Goal: Task Accomplishment & Management: Complete application form

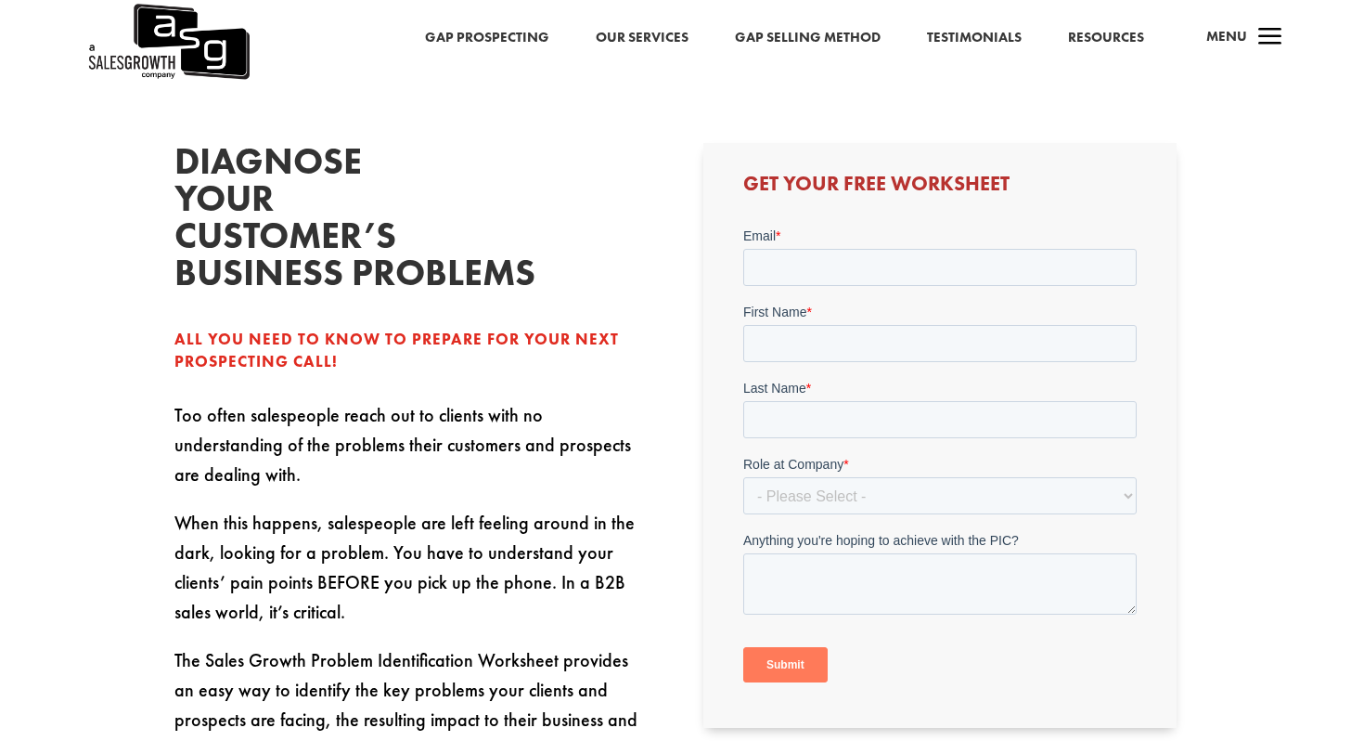
scroll to position [422, 0]
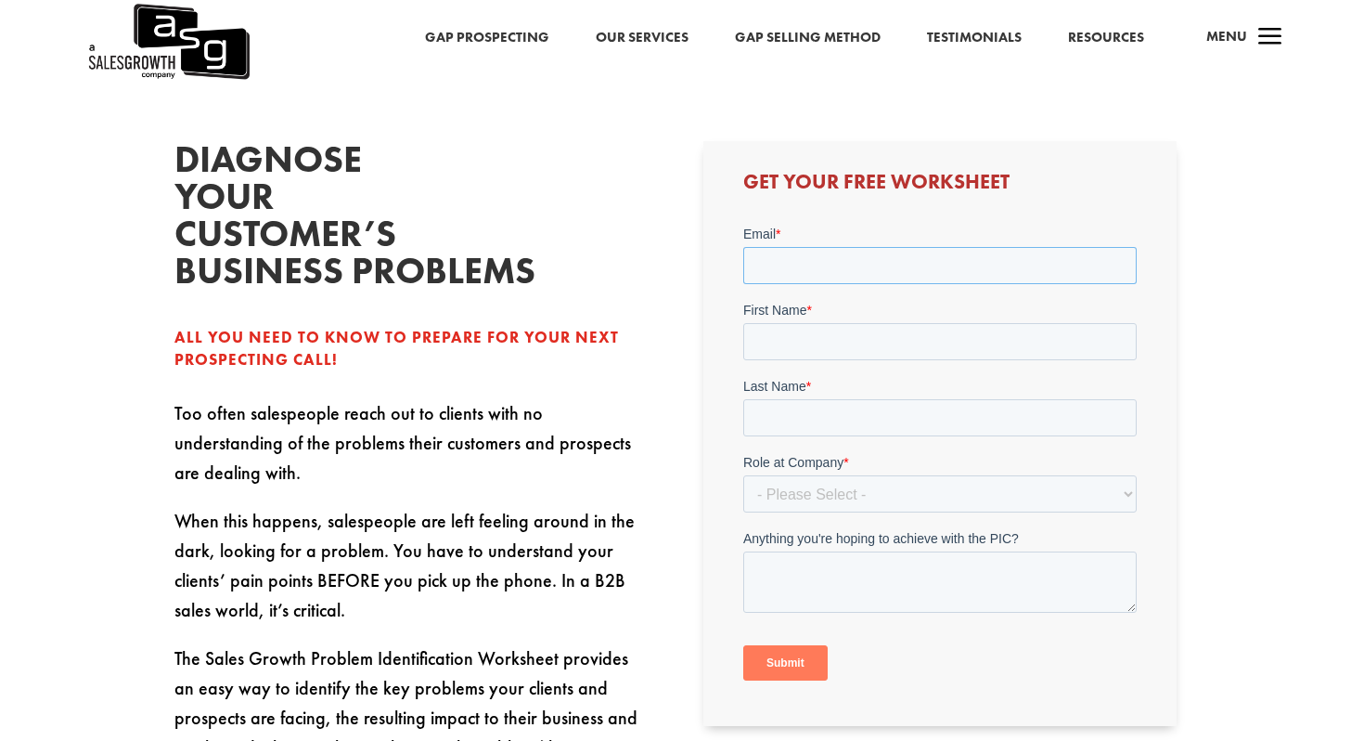
click at [833, 254] on input "Email *" at bounding box center [938, 264] width 393 height 37
type input "[PERSON_NAME][EMAIL_ADDRESS][PERSON_NAME][PERSON_NAME]"
click at [851, 347] on input "First Name *" at bounding box center [938, 340] width 393 height 37
type input "[PERSON_NAME]"
click at [847, 418] on input "Last Name *" at bounding box center [938, 416] width 393 height 37
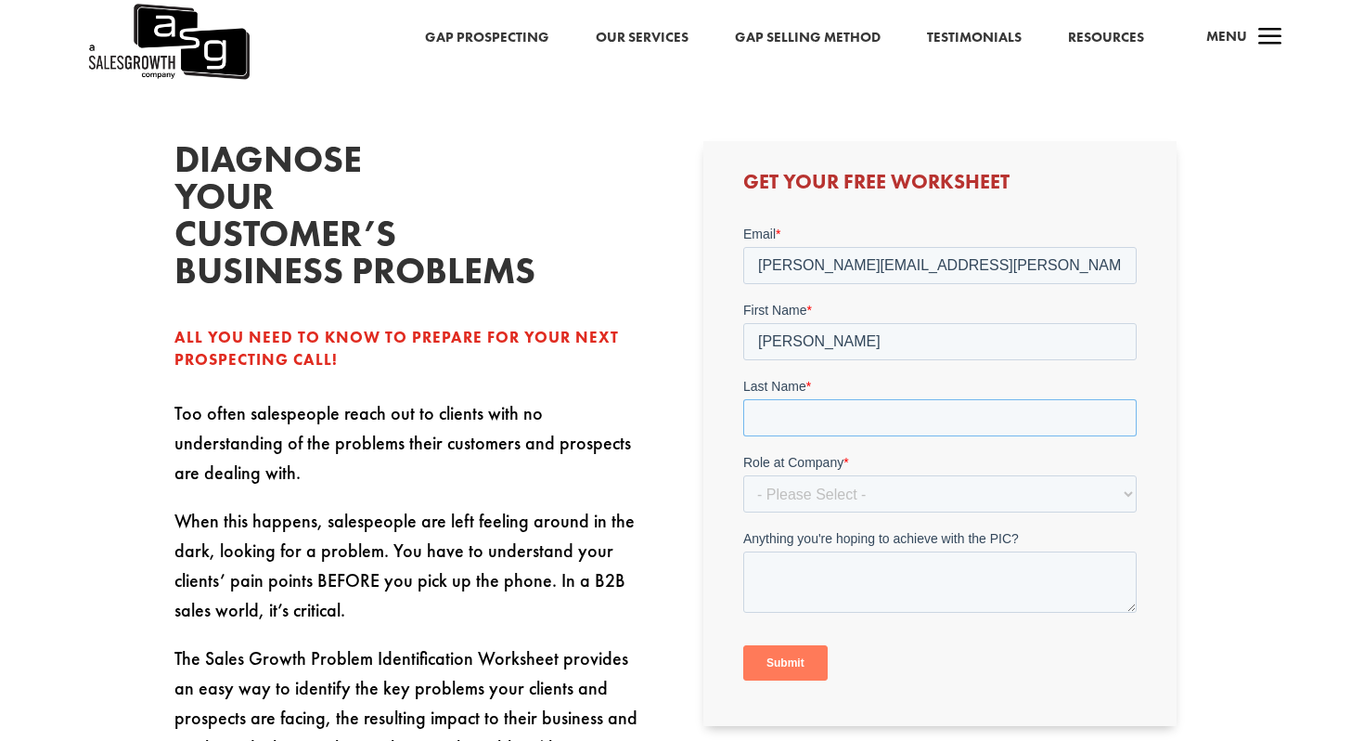
type input "[PERSON_NAME]"
click at [853, 489] on select "- Please Select - C-Level (CRO, CSO, etc) Senior Leadership (VP of Sales, VP of…" at bounding box center [938, 492] width 393 height 37
select select "Director/Manager (Sales Director, Regional Sales Manager, etc)"
click at [742, 474] on select "- Please Select - C-Level (CRO, CSO, etc) Senior Leadership (VP of Sales, VP of…" at bounding box center [938, 492] width 393 height 37
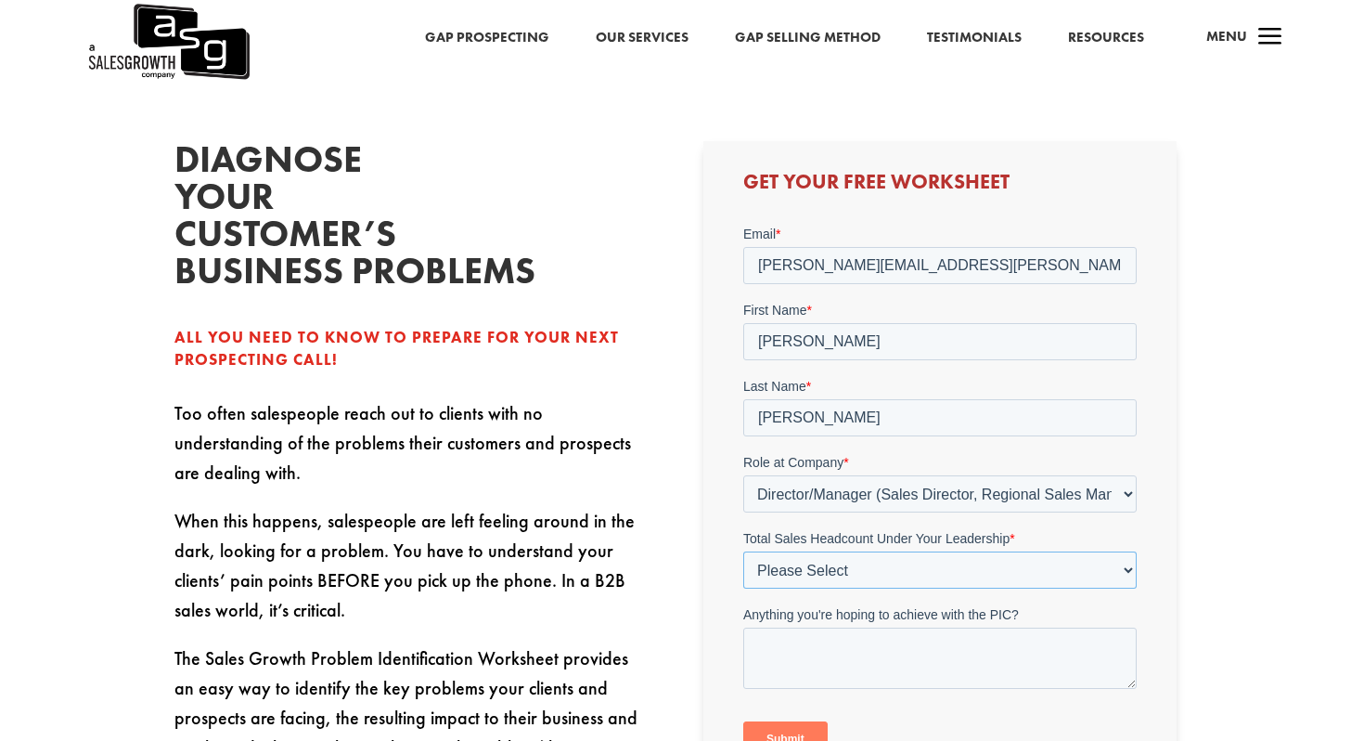
click at [856, 569] on select "Please Select Just Me 1-9 [PHONE_NUMBER] [PHONE_NUMBER]+" at bounding box center [938, 568] width 393 height 37
select select "1-9"
click at [742, 550] on select "Please Select Just Me 1-9 [PHONE_NUMBER] [PHONE_NUMBER]+" at bounding box center [938, 568] width 393 height 37
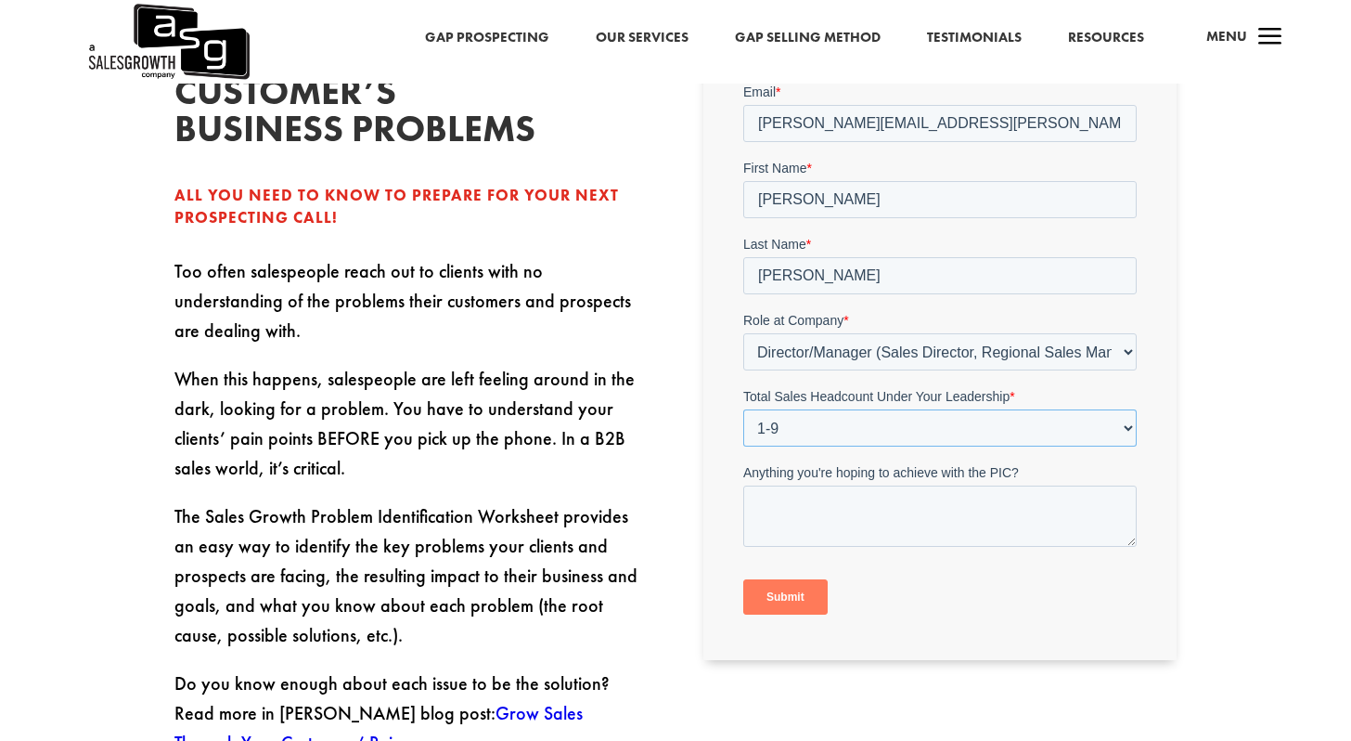
scroll to position [567, 0]
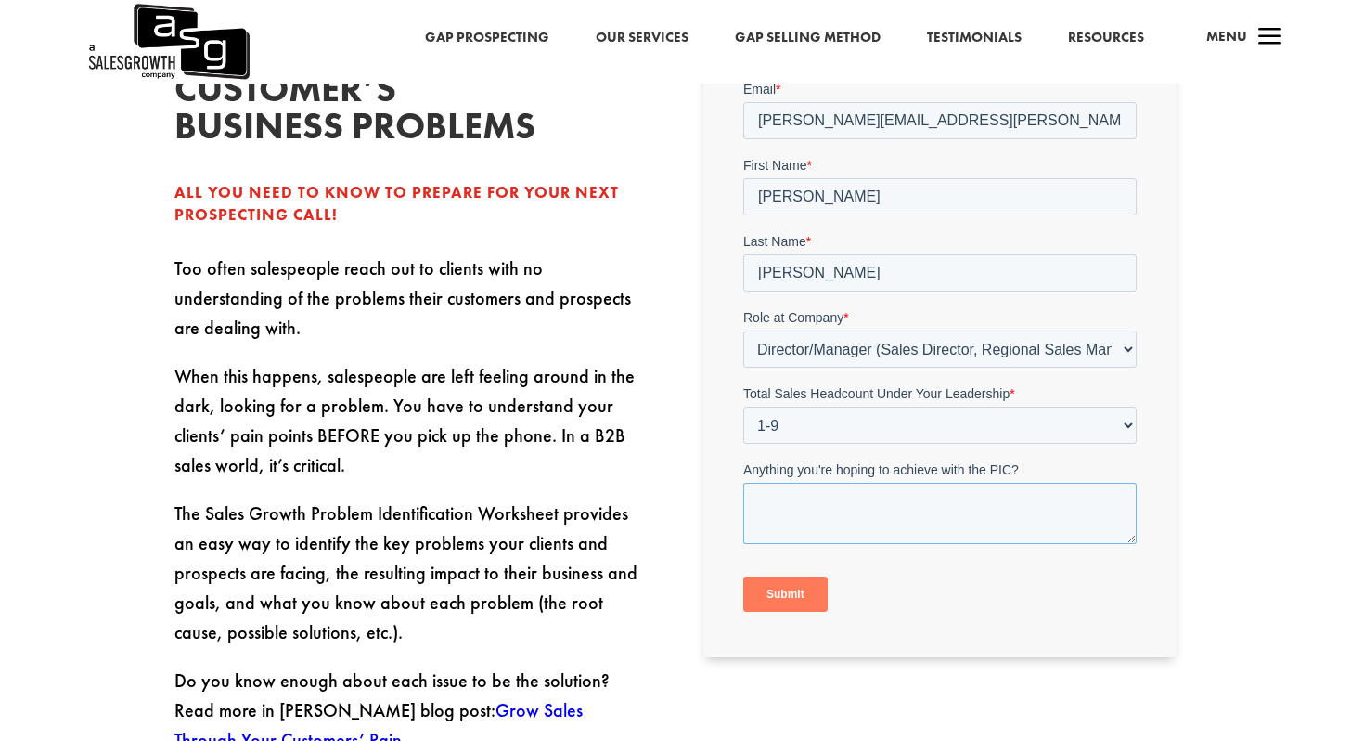
click at [828, 516] on textarea "Anything you're hoping to achieve with the PIC?" at bounding box center [938, 512] width 393 height 61
drag, startPoint x: 1062, startPoint y: 508, endPoint x: 744, endPoint y: 507, distance: 317.4
click at [744, 507] on textarea "Talk about value and problems, not features." at bounding box center [938, 512] width 393 height 61
drag, startPoint x: 831, startPoint y: 526, endPoint x: 718, endPoint y: 502, distance: 115.8
click at [742, 502] on html "Email * [PERSON_NAME][EMAIL_ADDRESS][PERSON_NAME][PERSON_NAME] First Name * [PE…" at bounding box center [938, 361] width 393 height 564
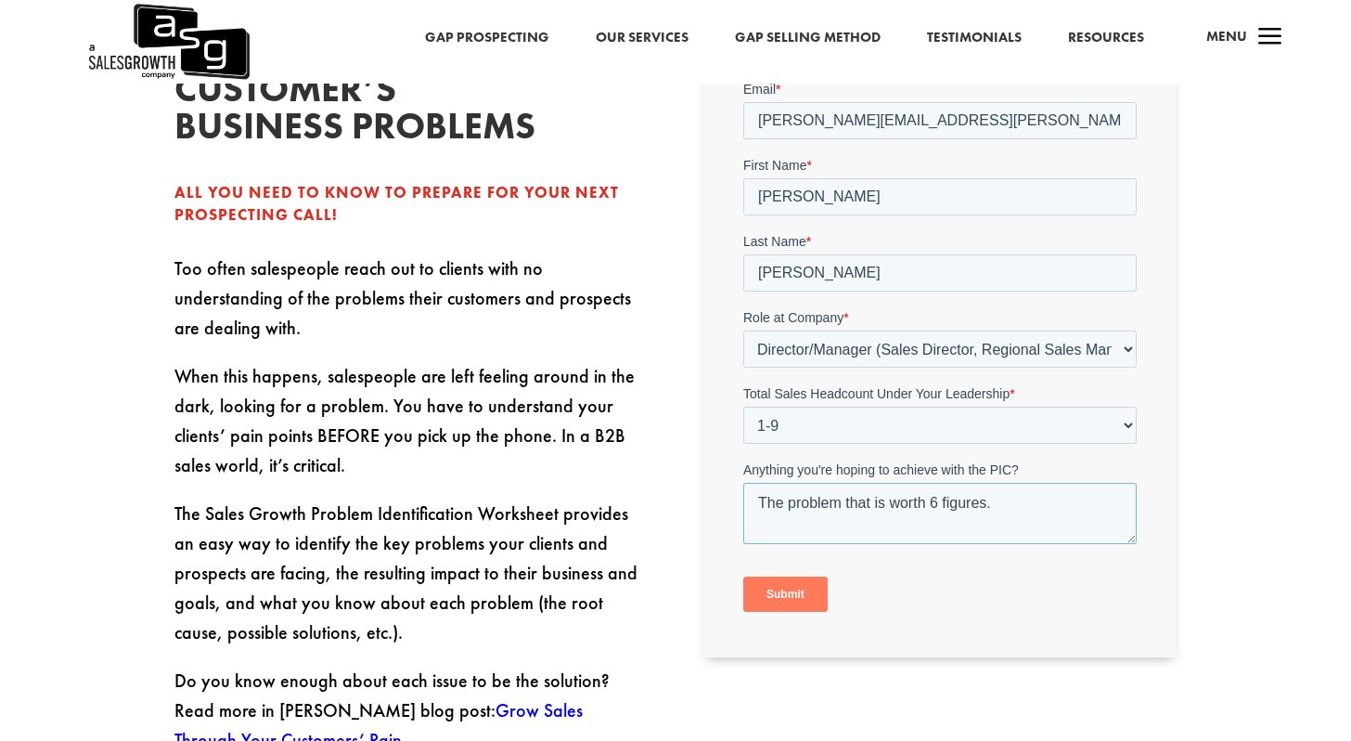
type textarea "The problem that is worth 6 figures."
click at [775, 598] on input "Submit" at bounding box center [784, 592] width 84 height 35
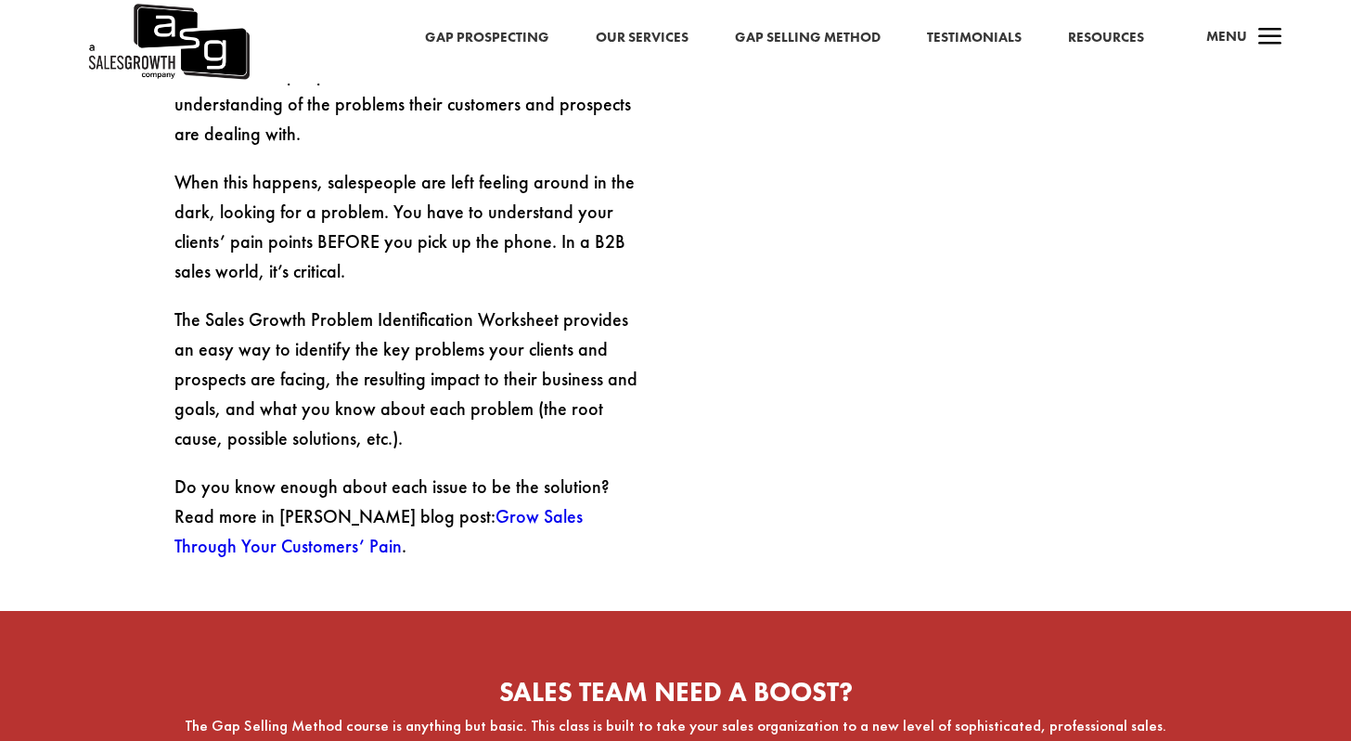
scroll to position [750, 0]
